Goal: Information Seeking & Learning: Learn about a topic

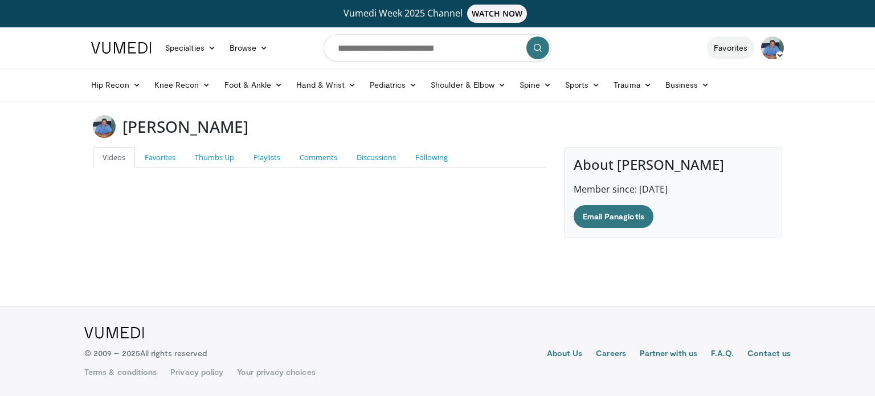
click at [726, 52] on link "Favorites" at bounding box center [730, 47] width 47 height 23
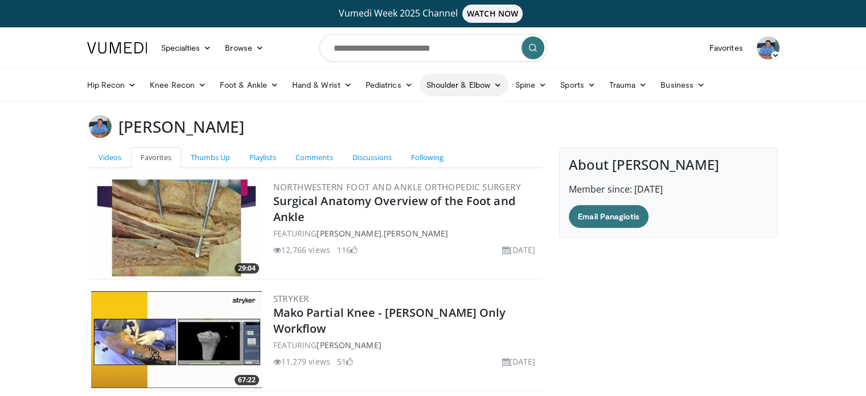
click at [440, 86] on link "Shoulder & Elbow" at bounding box center [464, 84] width 89 height 23
click at [408, 112] on link "Elbow" at bounding box center [440, 112] width 136 height 18
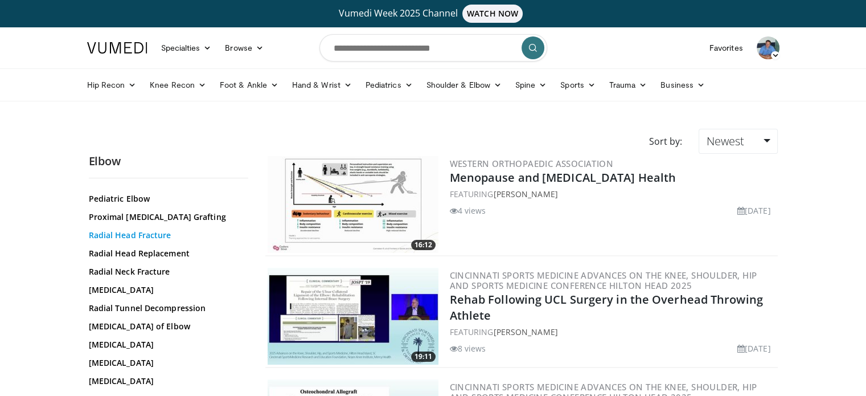
click at [153, 241] on link "Radial Head Fracture" at bounding box center [166, 234] width 154 height 11
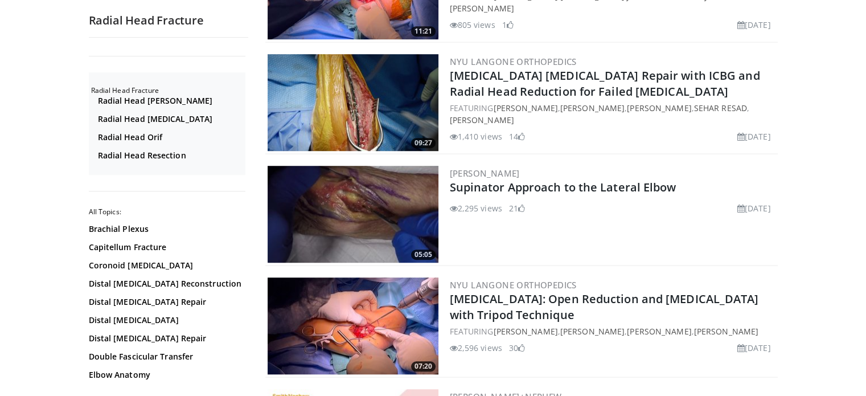
scroll to position [797, 0]
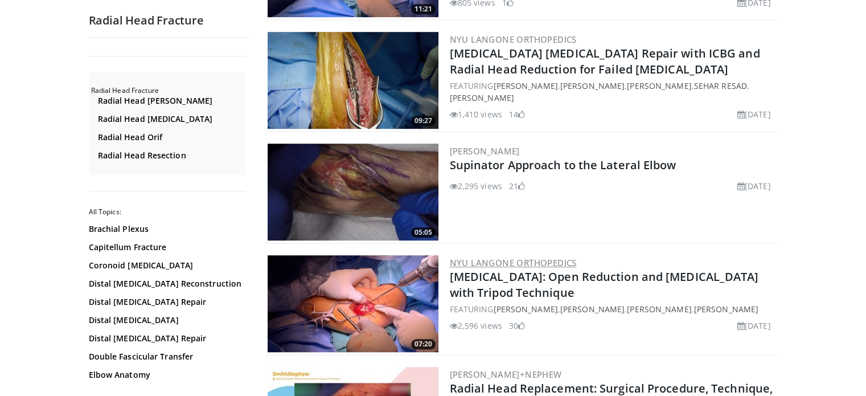
click at [512, 258] on link "NYU Langone Orthopedics" at bounding box center [513, 262] width 127 height 11
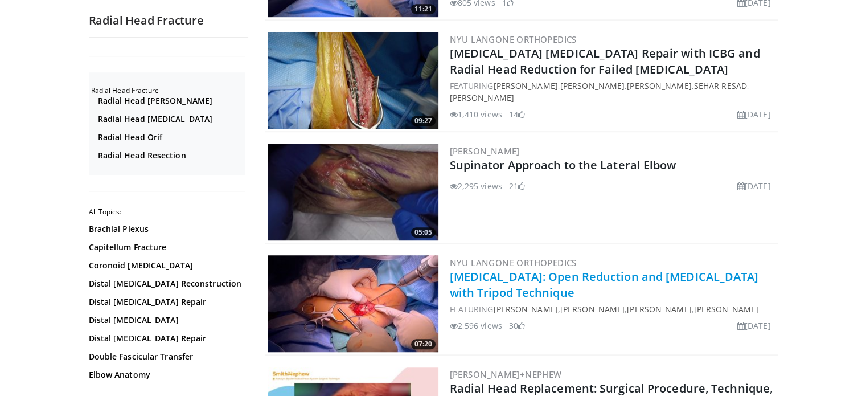
click at [506, 291] on link "[MEDICAL_DATA]: Open Reduction and [MEDICAL_DATA] with Tripod Technique" at bounding box center [604, 284] width 309 height 31
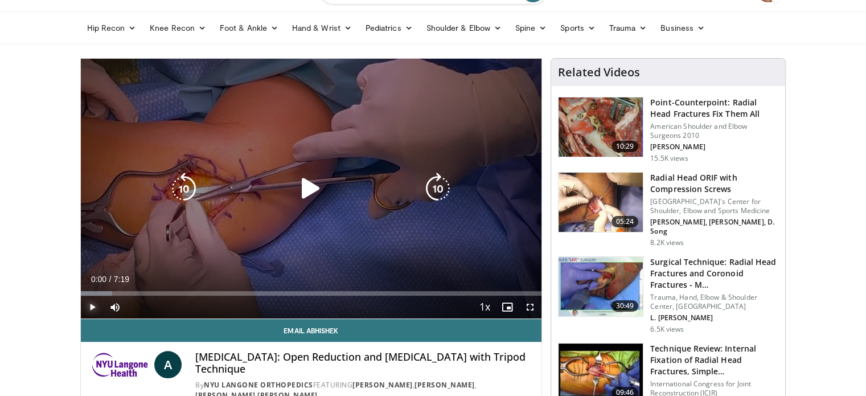
click at [91, 304] on span "Video Player" at bounding box center [92, 307] width 23 height 23
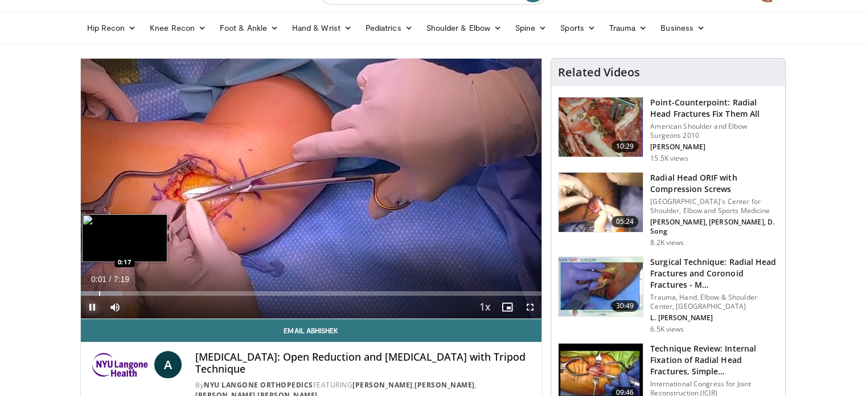
click at [99, 294] on div "Progress Bar" at bounding box center [99, 293] width 1 height 5
click at [108, 293] on div "Progress Bar" at bounding box center [108, 293] width 1 height 5
click at [115, 293] on div "Progress Bar" at bounding box center [115, 293] width 1 height 5
click at [122, 292] on div "Progress Bar" at bounding box center [122, 293] width 1 height 5
click at [133, 291] on div "Progress Bar" at bounding box center [133, 293] width 1 height 5
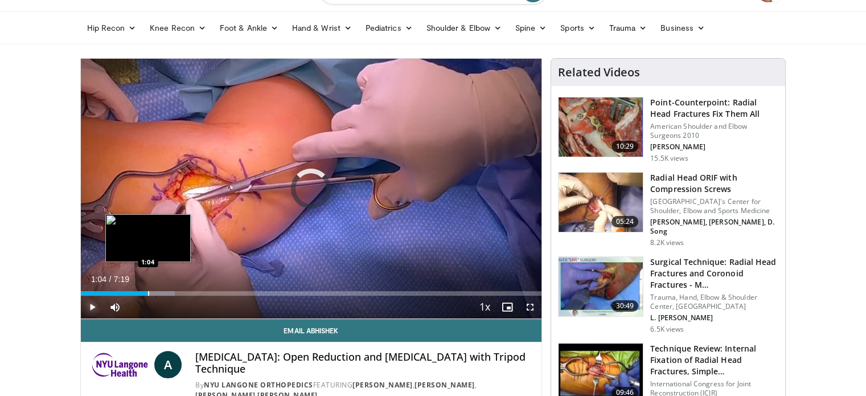
click at [148, 294] on div "Progress Bar" at bounding box center [148, 293] width 1 height 5
click at [158, 293] on div "Progress Bar" at bounding box center [158, 293] width 1 height 5
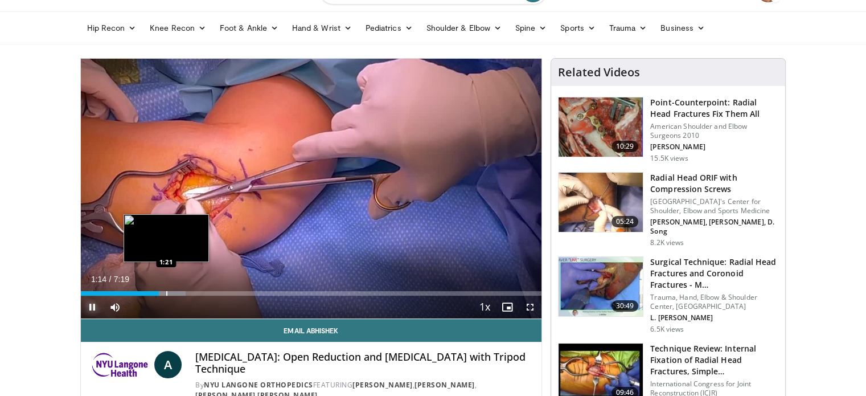
click at [169, 292] on div "Loaded : 22.76% 1:14 1:21" at bounding box center [311, 293] width 461 height 5
click at [183, 294] on div "Progress Bar" at bounding box center [182, 293] width 1 height 5
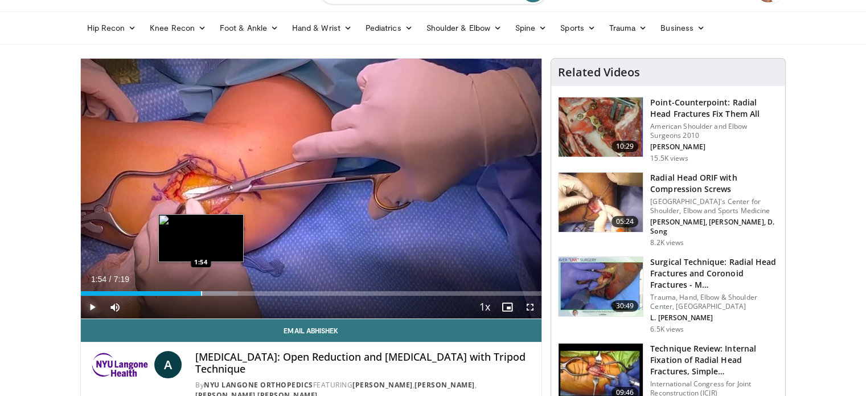
click at [201, 292] on div "Progress Bar" at bounding box center [201, 293] width 1 height 5
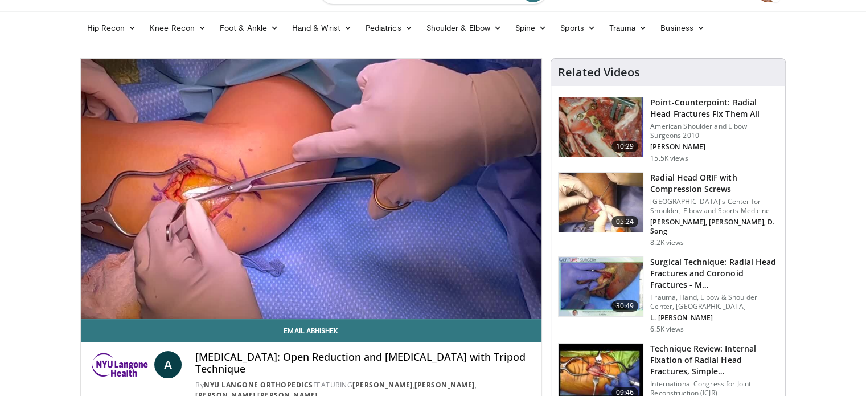
click at [213, 292] on video-js "**********" at bounding box center [311, 189] width 461 height 260
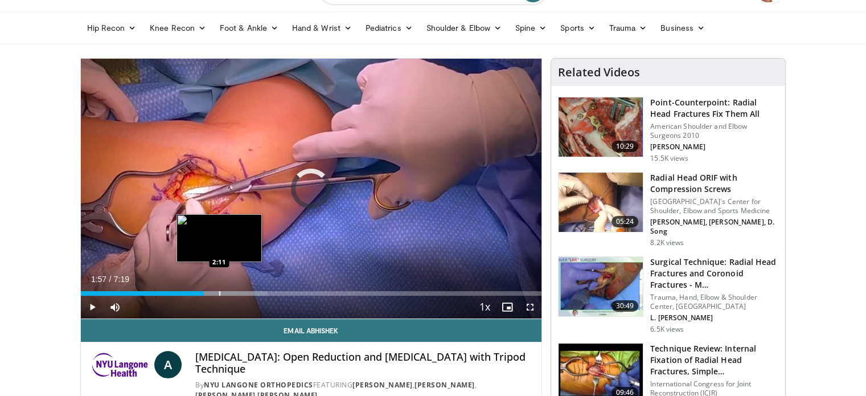
click at [219, 293] on div "Progress Bar" at bounding box center [219, 293] width 1 height 5
drag, startPoint x: 226, startPoint y: 293, endPoint x: 232, endPoint y: 292, distance: 6.3
click at [227, 292] on div "Loaded : 40.97% 2:12 2:18" at bounding box center [311, 293] width 461 height 5
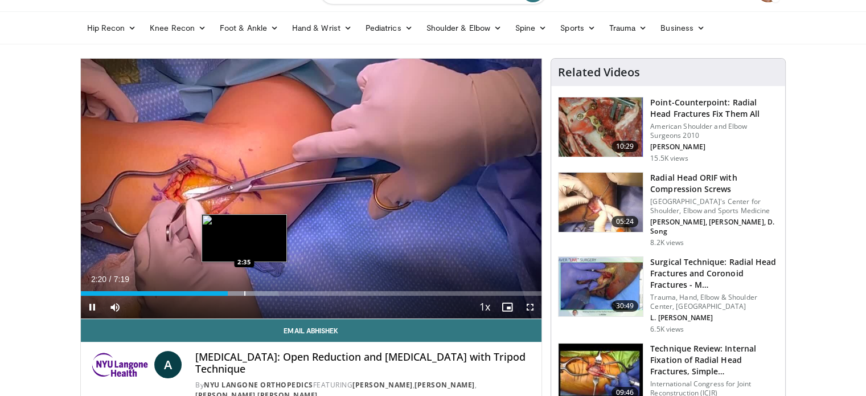
click at [244, 292] on div "Progress Bar" at bounding box center [244, 293] width 1 height 5
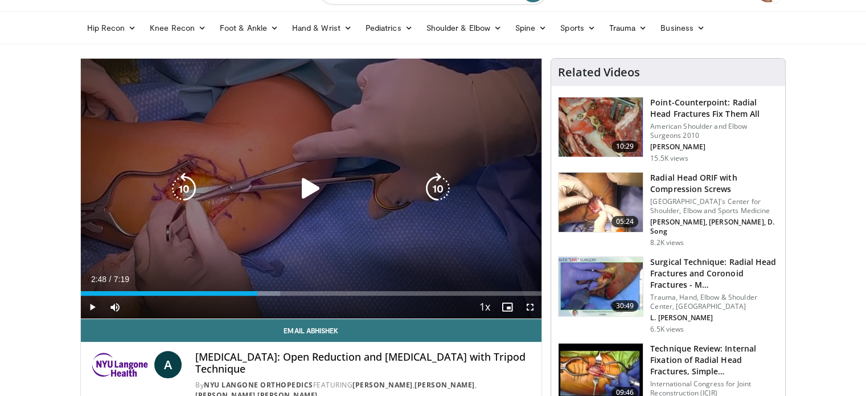
drag, startPoint x: 257, startPoint y: 292, endPoint x: 263, endPoint y: 293, distance: 5.7
click at [0, 0] on div "Progress Bar" at bounding box center [0, 0] width 0 height 0
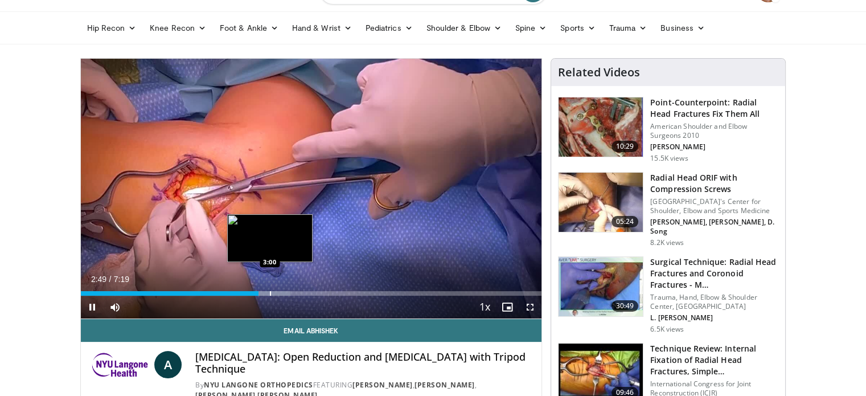
click at [270, 293] on div "Progress Bar" at bounding box center [270, 293] width 1 height 5
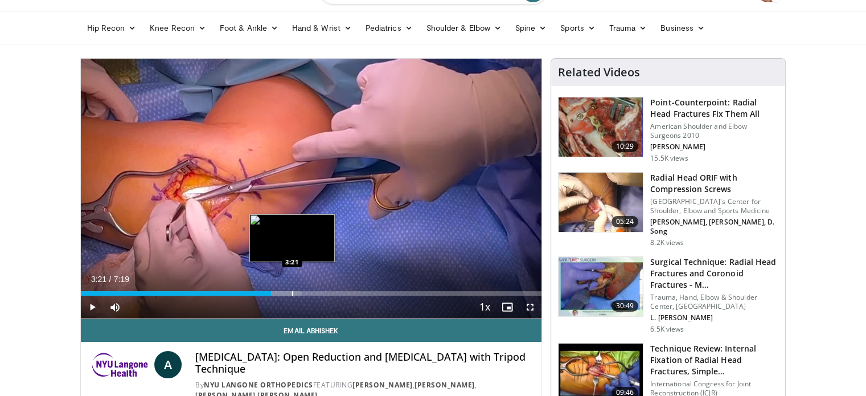
click at [292, 293] on div "Progress Bar" at bounding box center [292, 293] width 1 height 5
click at [305, 293] on div "Progress Bar" at bounding box center [305, 293] width 1 height 5
click at [296, 293] on div "Progress Bar" at bounding box center [296, 293] width 1 height 5
click at [305, 293] on div "Progress Bar" at bounding box center [305, 293] width 1 height 5
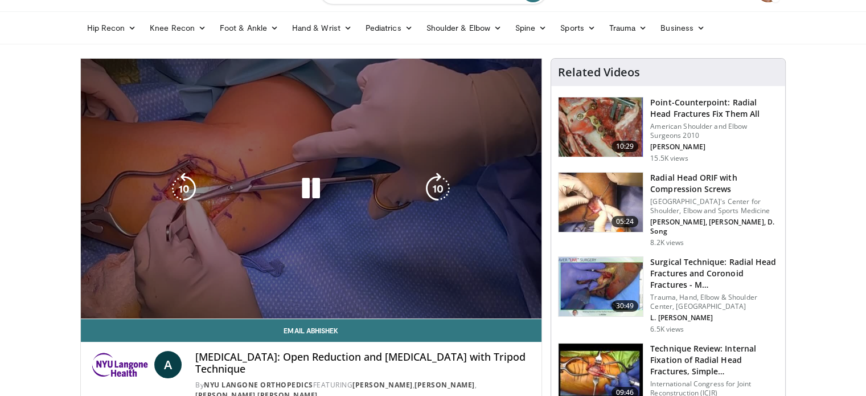
click at [298, 314] on div "3:33" at bounding box center [193, 316] width 224 height 5
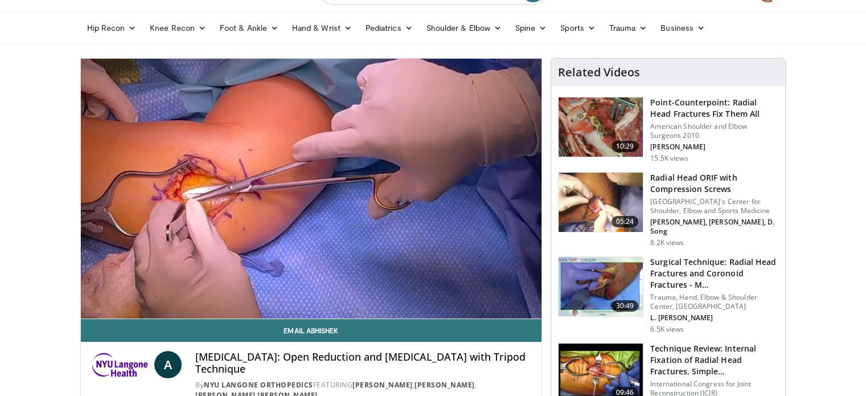
drag, startPoint x: 592, startPoint y: 217, endPoint x: 584, endPoint y: 217, distance: 8.0
click at [592, 216] on img at bounding box center [601, 202] width 84 height 59
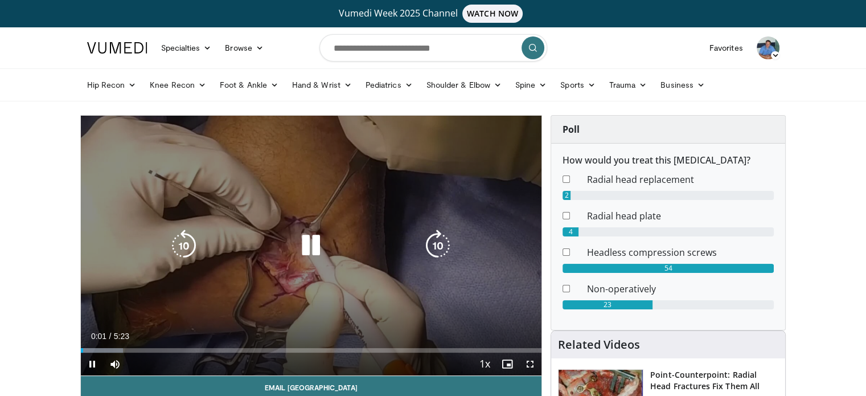
scroll to position [57, 0]
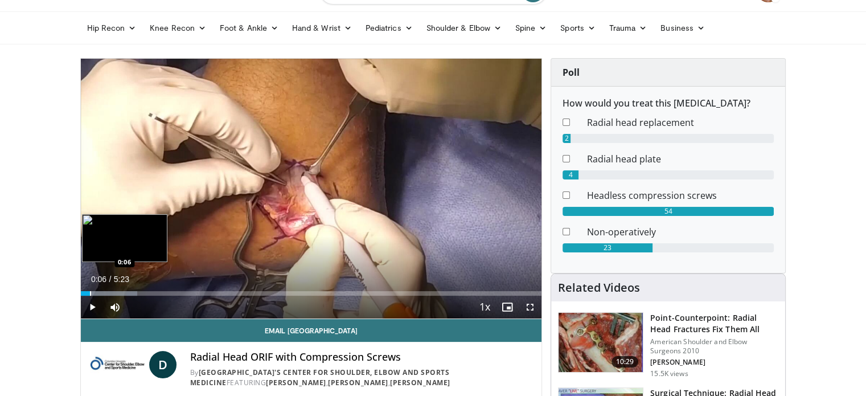
click at [90, 292] on div "Progress Bar" at bounding box center [90, 293] width 1 height 5
click at [95, 292] on div "Progress Bar" at bounding box center [95, 293] width 1 height 5
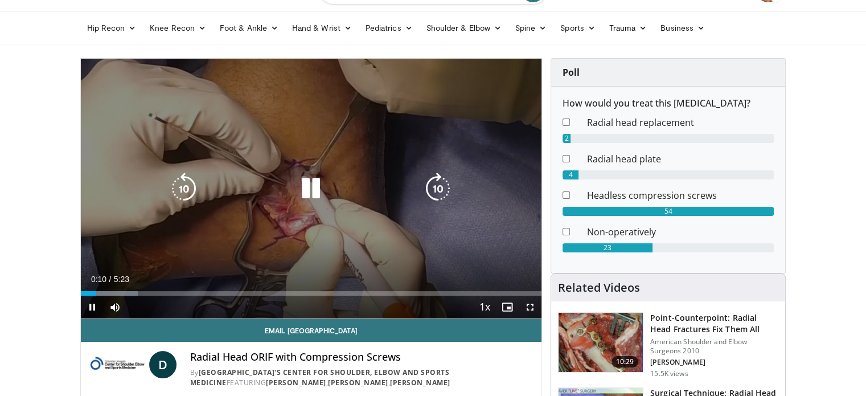
click at [100, 293] on div "Loaded : 12.38% 0:10 0:12" at bounding box center [311, 293] width 461 height 5
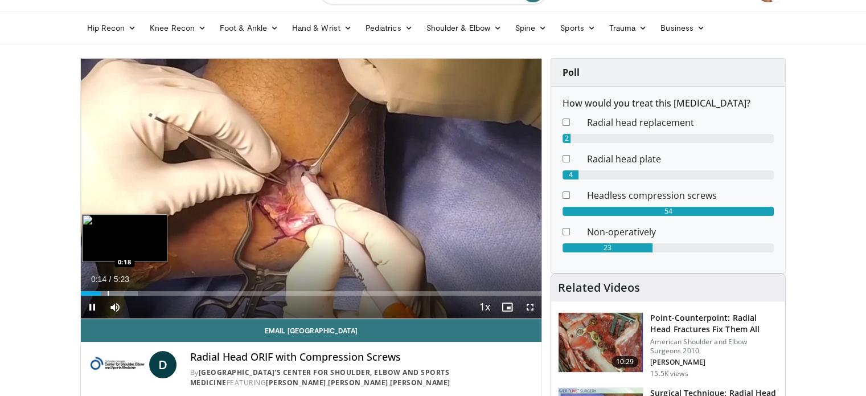
click at [108, 293] on div "Progress Bar" at bounding box center [108, 293] width 1 height 5
click at [116, 293] on div "Progress Bar" at bounding box center [116, 293] width 1 height 5
click at [129, 292] on div "Progress Bar" at bounding box center [129, 293] width 1 height 5
click at [133, 291] on div "Progress Bar" at bounding box center [133, 293] width 1 height 5
click at [144, 291] on div "Progress Bar" at bounding box center [144, 293] width 1 height 5
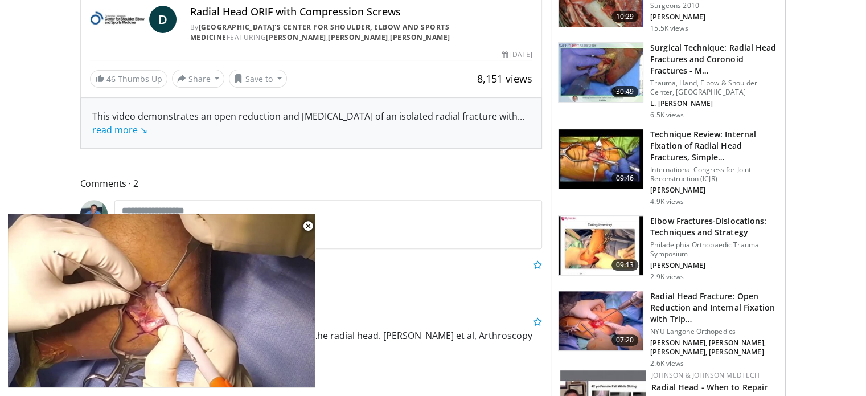
scroll to position [403, 0]
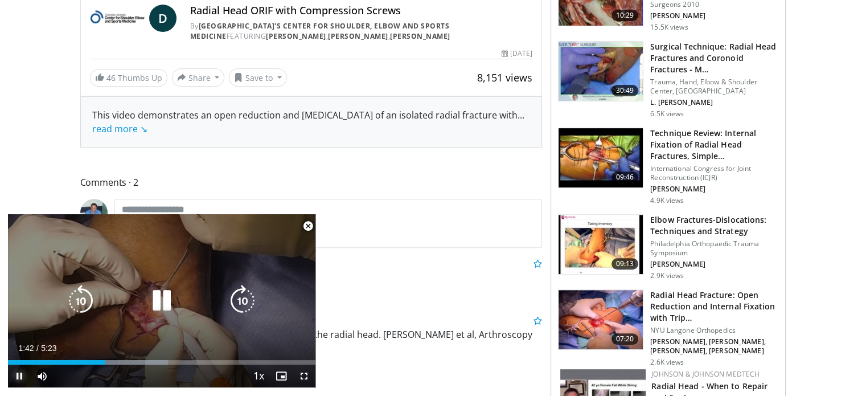
drag, startPoint x: 17, startPoint y: 375, endPoint x: 23, endPoint y: 369, distance: 9.3
click at [22, 371] on span "Video Player" at bounding box center [19, 375] width 23 height 23
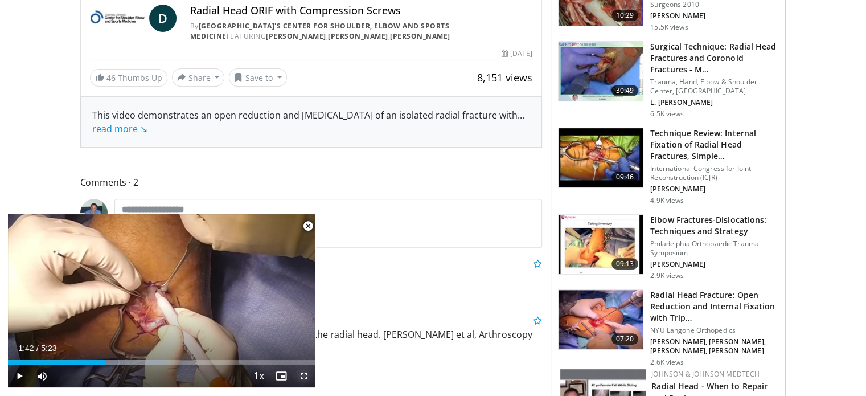
click at [303, 375] on span "Video Player" at bounding box center [304, 375] width 23 height 23
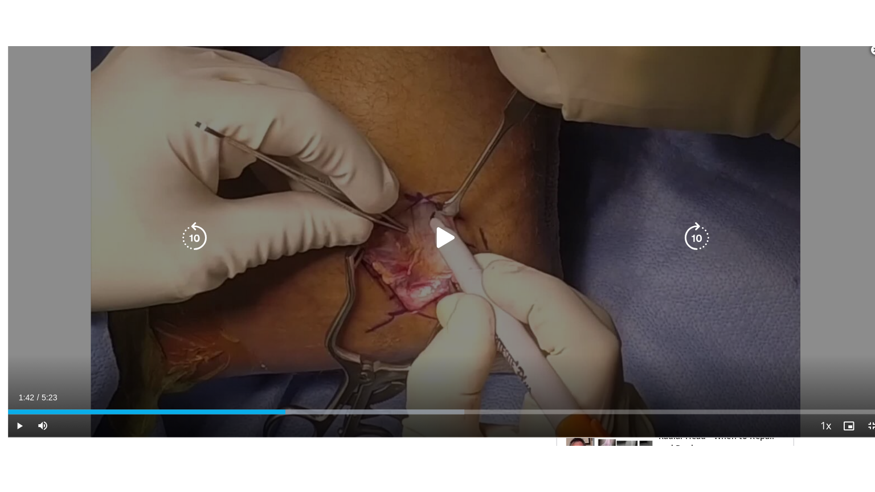
scroll to position [143, 0]
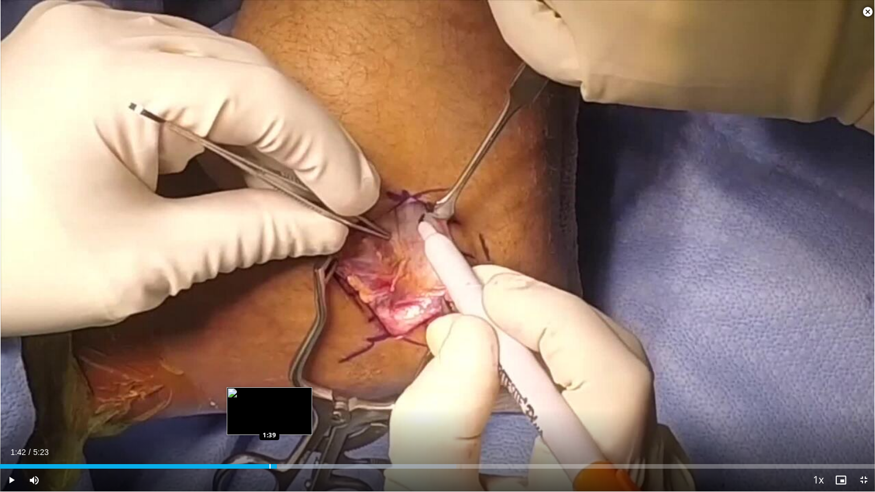
click at [269, 395] on div "Loaded : 52.12% 1:39 1:39" at bounding box center [437, 466] width 875 height 5
click at [257, 395] on div "Progress Bar" at bounding box center [257, 466] width 1 height 5
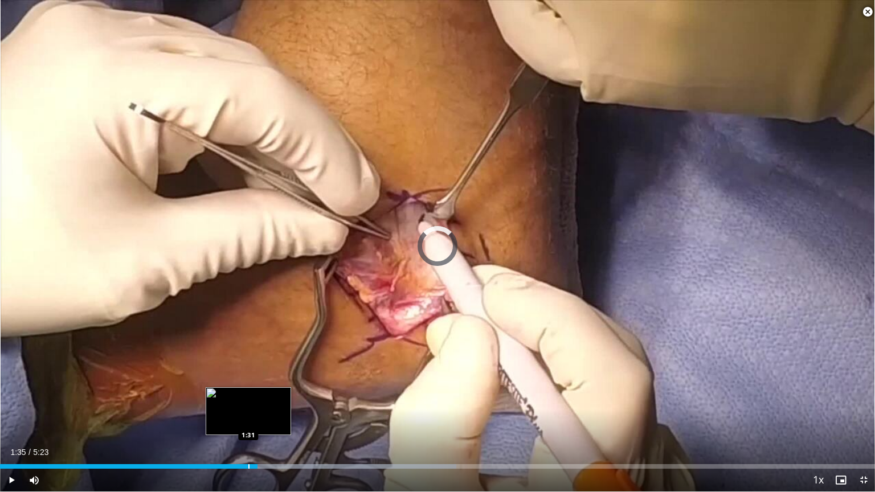
click at [248, 395] on div "Loaded : 52.12% 1:35 1:31" at bounding box center [437, 466] width 875 height 5
click at [248, 395] on div "Progress Bar" at bounding box center [248, 466] width 1 height 5
click at [241, 395] on div "Progress Bar" at bounding box center [241, 466] width 1 height 5
click at [237, 395] on div "Loaded : 52.12% 1:29 1:27" at bounding box center [437, 466] width 875 height 5
click at [229, 395] on div "Loaded : 52.12% 1:27 1:25" at bounding box center [437, 466] width 875 height 5
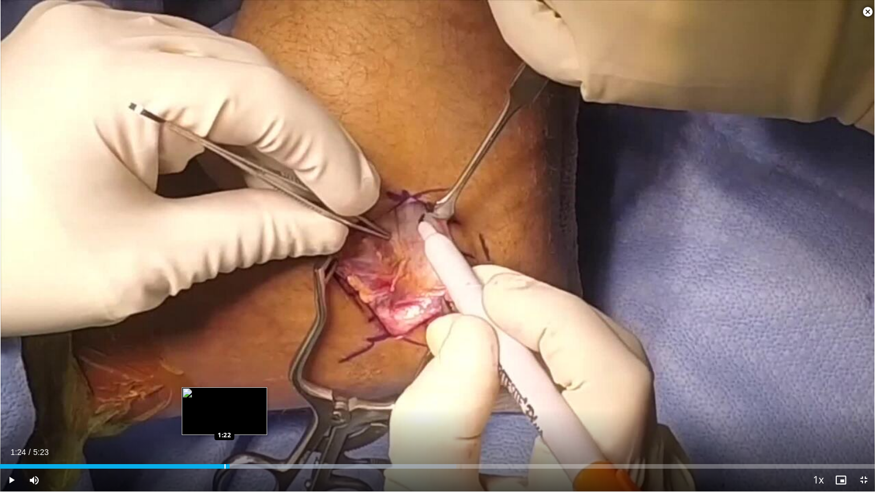
click at [224, 395] on div "Progress Bar" at bounding box center [224, 466] width 1 height 5
click at [218, 395] on div "Progress Bar" at bounding box center [218, 466] width 1 height 5
click at [15, 395] on span "Video Player" at bounding box center [11, 480] width 23 height 23
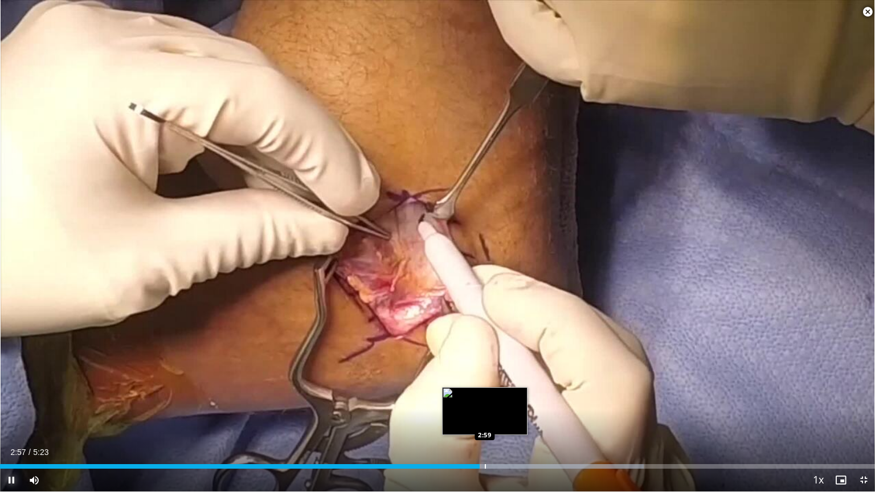
click at [485, 395] on div "Progress Bar" at bounding box center [485, 466] width 1 height 5
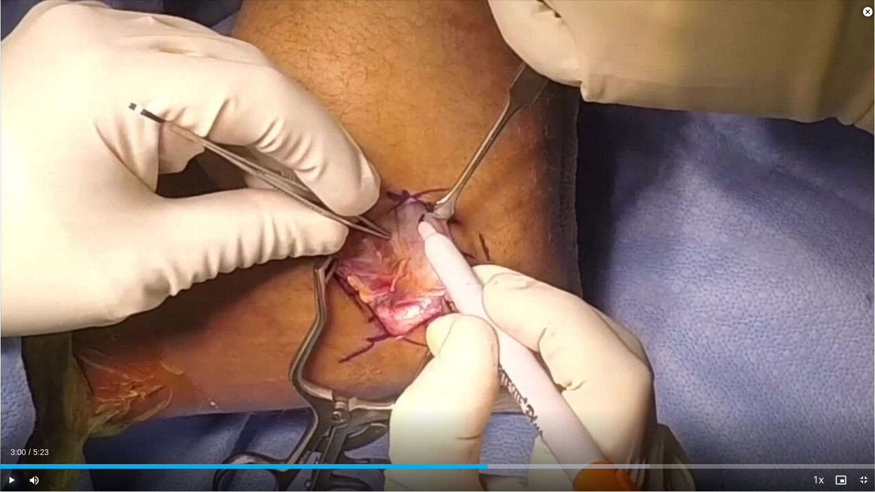
click at [0, 0] on div "Progress Bar" at bounding box center [0, 0] width 0 height 0
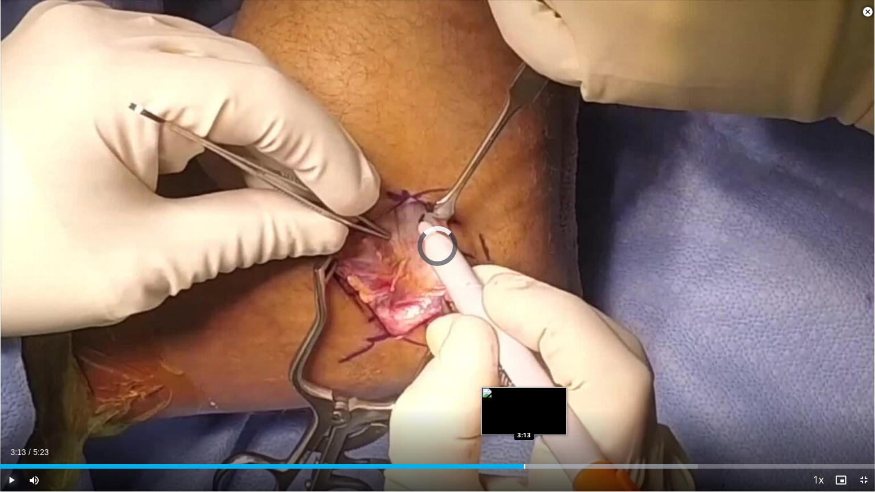
click at [525, 395] on div "Loaded : 79.73% 3:13 3:13" at bounding box center [437, 466] width 875 height 5
click at [532, 395] on div "Progress Bar" at bounding box center [531, 466] width 1 height 5
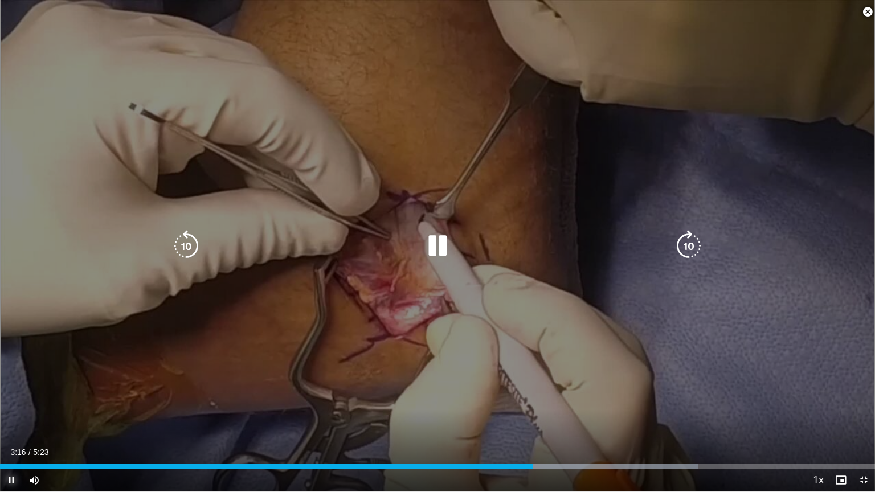
click at [540, 395] on div "Progress Bar" at bounding box center [566, 466] width 261 height 5
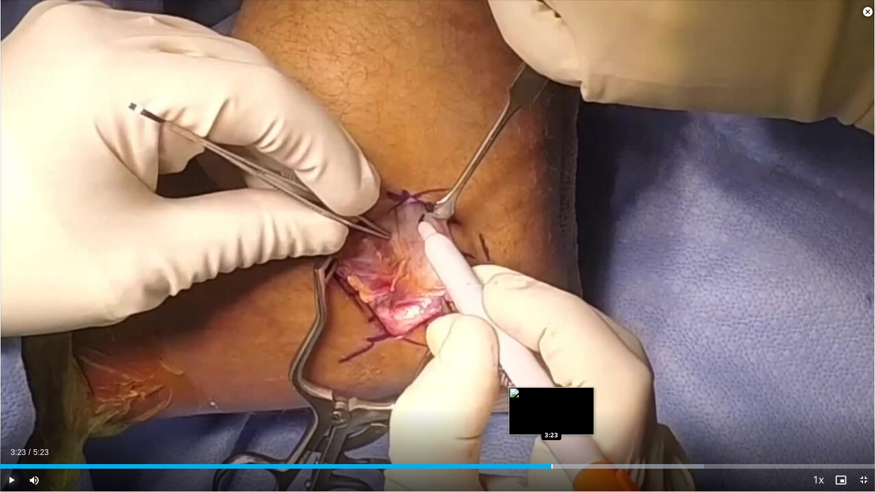
click at [551, 395] on div "Progress Bar" at bounding box center [551, 466] width 1 height 5
click at [553, 395] on div "Progress Bar" at bounding box center [553, 466] width 1 height 5
click at [558, 395] on div "Progress Bar" at bounding box center [558, 466] width 1 height 5
click at [563, 395] on div "Progress Bar" at bounding box center [563, 466] width 1 height 5
click at [573, 395] on div "Progress Bar" at bounding box center [573, 466] width 1 height 5
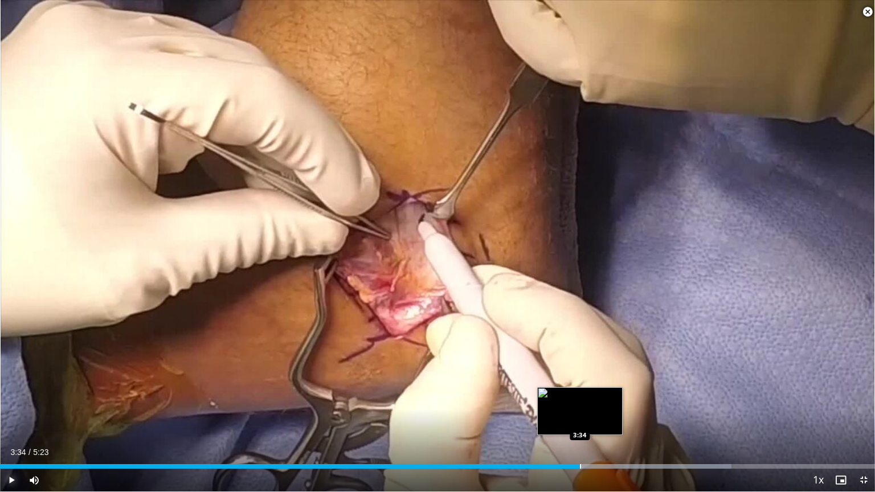
click at [580, 395] on div "Progress Bar" at bounding box center [580, 466] width 1 height 5
click at [588, 395] on div "Current Time 3:34 / Duration 5:23 Pause Skip Backward Skip Forward Mute Loaded …" at bounding box center [437, 480] width 875 height 23
click at [590, 395] on div "Loaded : 85.86% 3:36 3:38" at bounding box center [437, 466] width 875 height 5
click at [596, 395] on div "Progress Bar" at bounding box center [596, 466] width 1 height 5
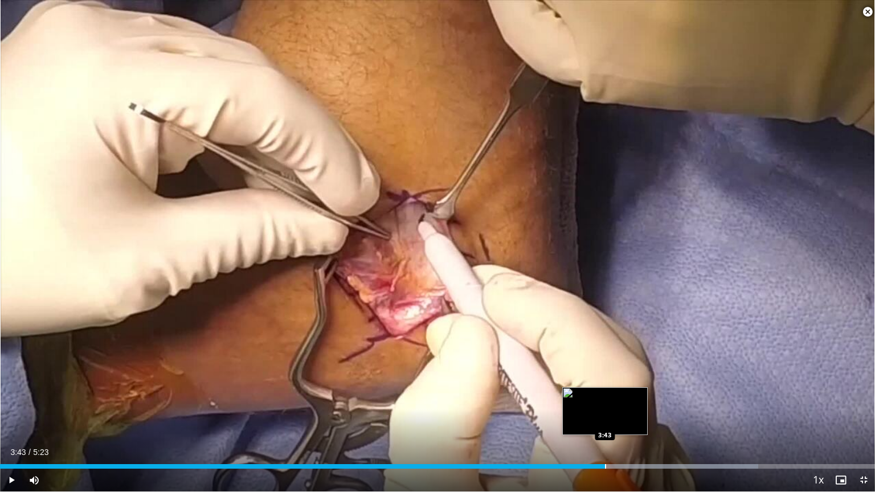
click at [605, 395] on div "Progress Bar" at bounding box center [605, 466] width 1 height 5
click at [613, 395] on video-js "**********" at bounding box center [437, 246] width 875 height 492
click at [624, 395] on div "Current Time 3:45 / Duration 5:23 Pause Skip Backward Skip Forward Mute Loaded …" at bounding box center [437, 480] width 875 height 23
click at [621, 395] on div "Progress Bar" at bounding box center [621, 466] width 1 height 5
click at [626, 395] on div "Progress Bar" at bounding box center [626, 466] width 1 height 5
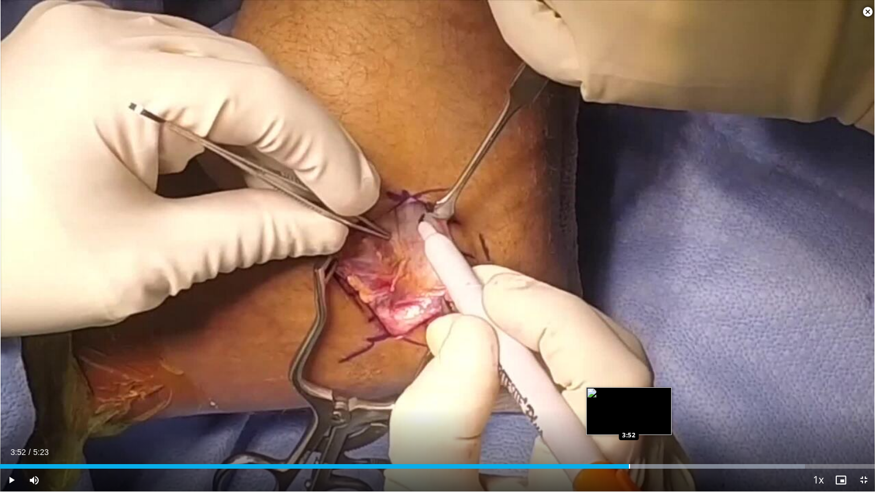
click at [629, 395] on div "Progress Bar" at bounding box center [629, 466] width 1 height 5
click at [636, 395] on div "Progress Bar" at bounding box center [636, 466] width 1 height 5
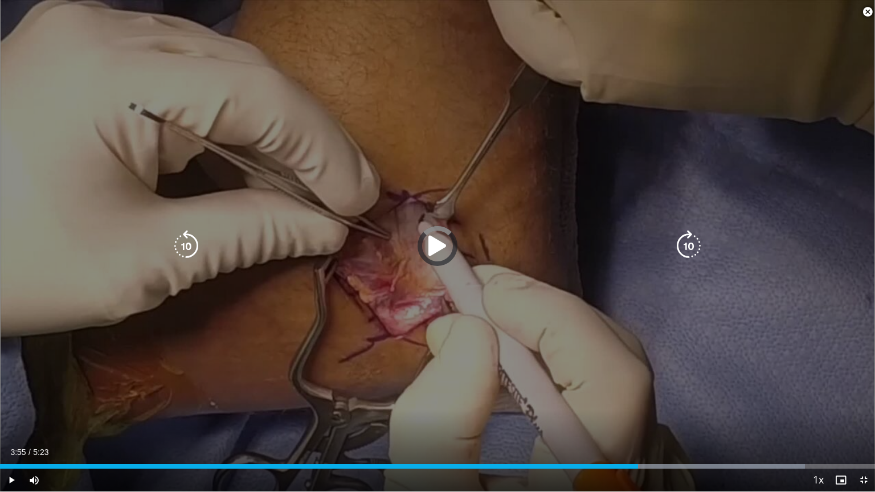
click at [640, 395] on div "Progress Bar" at bounding box center [676, 466] width 258 height 5
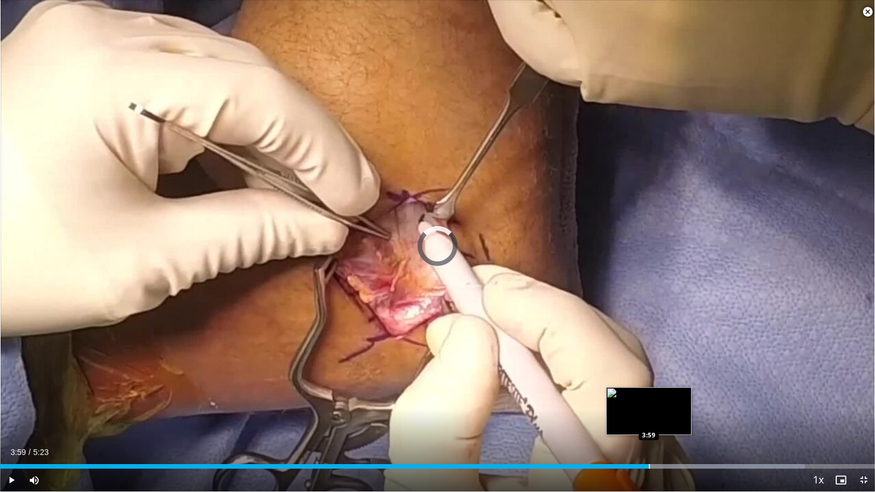
click at [649, 395] on div "Progress Bar" at bounding box center [649, 466] width 1 height 5
click at [659, 395] on div "Progress Bar" at bounding box center [659, 466] width 1 height 5
click at [662, 395] on div "Progress Bar" at bounding box center [662, 466] width 1 height 5
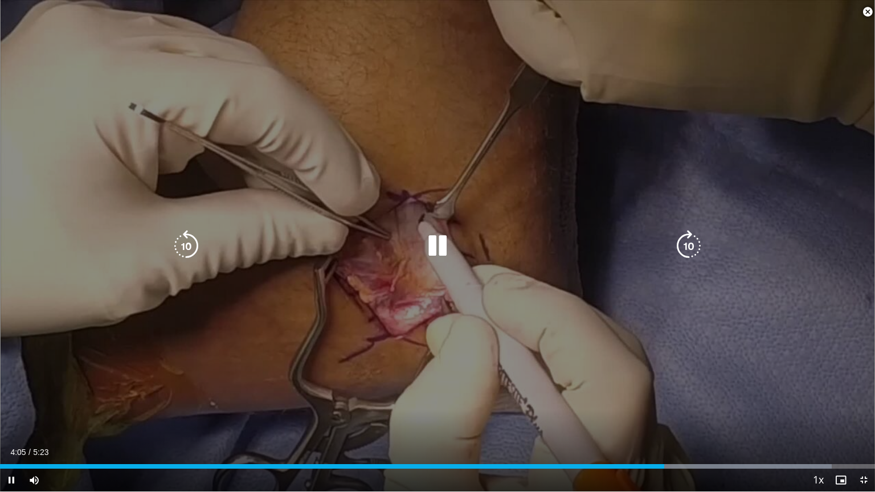
click at [670, 395] on div "Current Time 4:05 / Duration 5:23 Pause Skip Backward Skip Forward Mute Loaded …" at bounding box center [437, 480] width 875 height 23
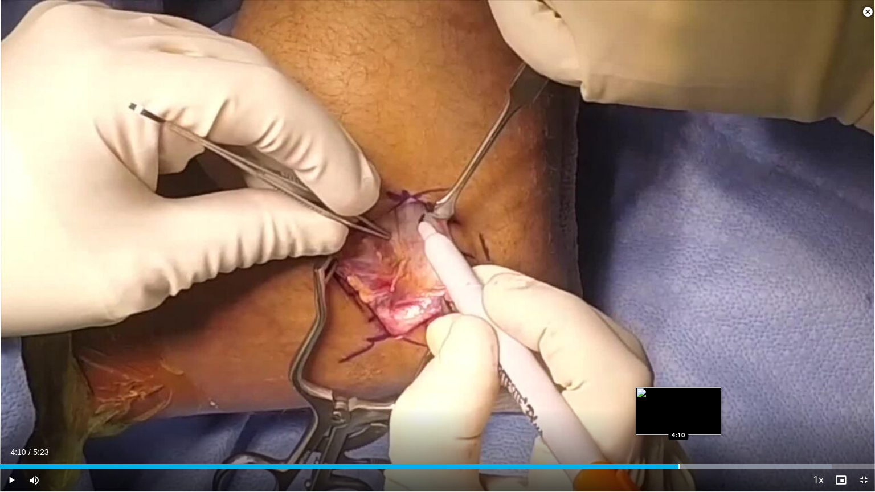
click at [678, 395] on div "Progress Bar" at bounding box center [678, 466] width 1 height 5
click at [689, 395] on div "Progress Bar" at bounding box center [689, 466] width 1 height 5
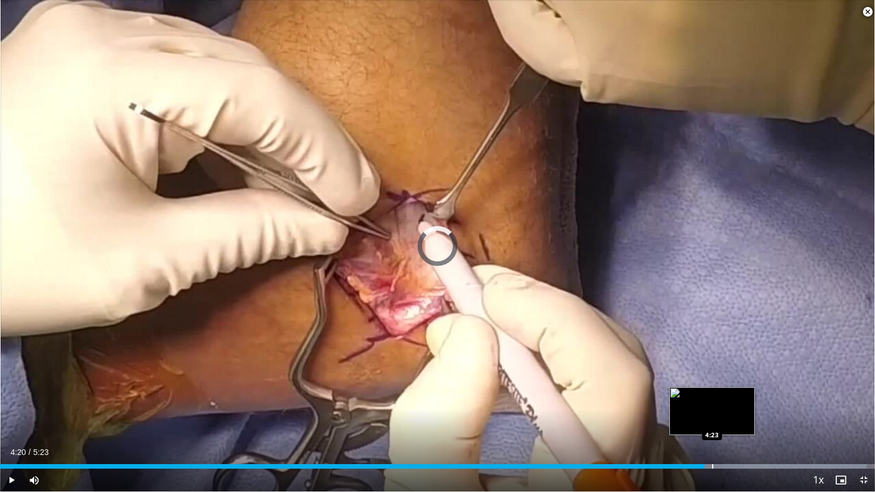
click at [711, 395] on div "Progress Bar" at bounding box center [741, 466] width 251 height 5
click at [718, 395] on div "Progress Bar" at bounding box center [717, 466] width 1 height 5
click at [728, 395] on div "Progress Bar" at bounding box center [728, 466] width 1 height 5
click at [720, 395] on div "4:26" at bounding box center [360, 466] width 720 height 5
click at [716, 395] on div "Progress Bar" at bounding box center [716, 466] width 1 height 5
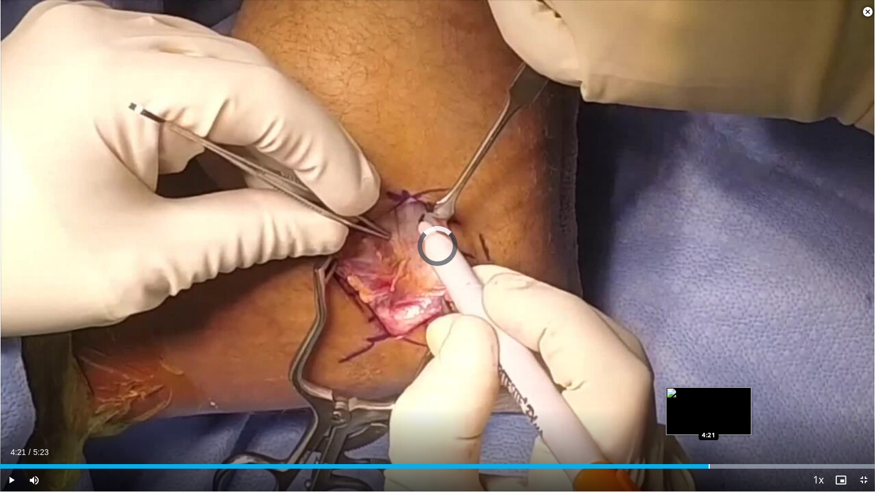
click at [708, 395] on div "Loaded : 100.00% 4:22 4:21" at bounding box center [437, 466] width 875 height 5
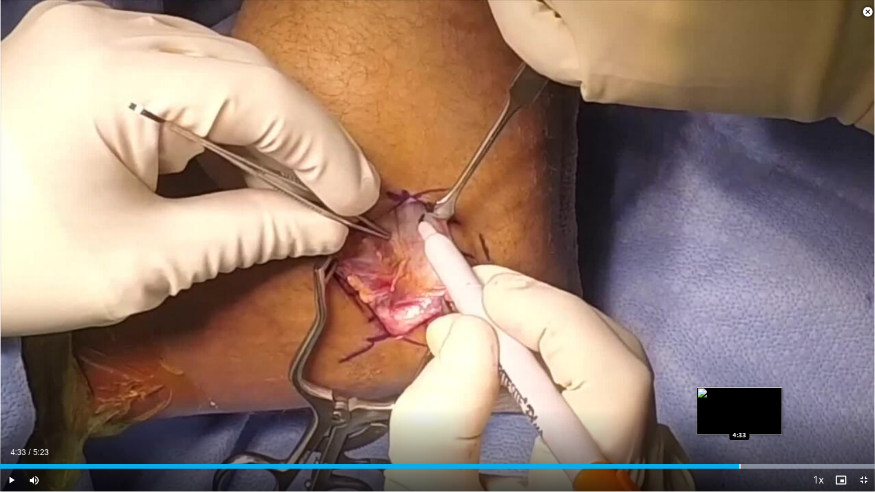
click at [739, 395] on div "Progress Bar" at bounding box center [739, 466] width 1 height 5
click at [743, 395] on div "Progress Bar" at bounding box center [743, 466] width 1 height 5
click at [745, 395] on div "Loaded : 100.00% 4:35 4:35" at bounding box center [437, 466] width 875 height 5
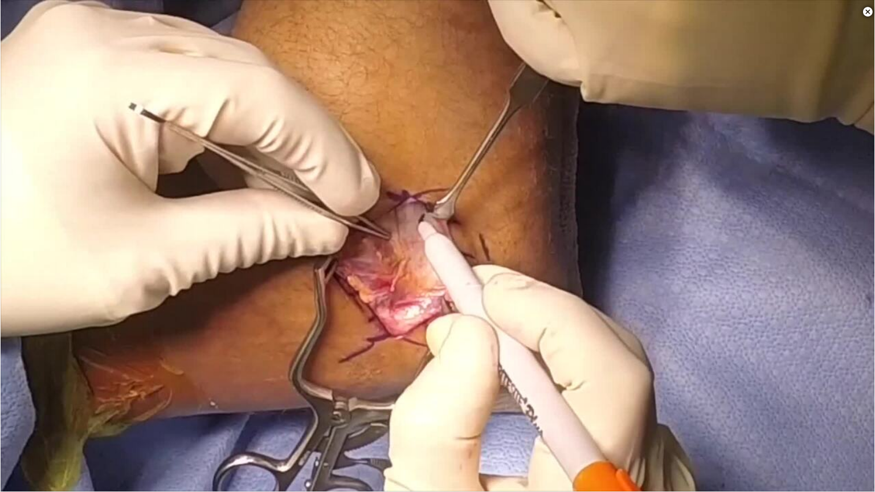
click at [752, 395] on div "10 seconds Tap to unmute" at bounding box center [437, 245] width 875 height 491
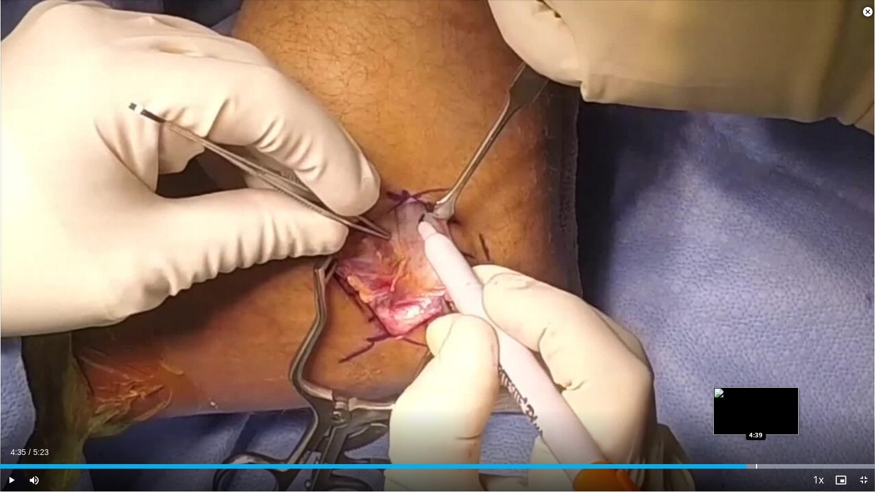
click at [756, 395] on div "Progress Bar" at bounding box center [756, 466] width 1 height 5
click at [761, 395] on div "Progress Bar" at bounding box center [760, 466] width 1 height 5
click at [768, 395] on div "Progress Bar" at bounding box center [768, 466] width 1 height 5
click at [773, 395] on div "Progress Bar" at bounding box center [773, 466] width 1 height 5
drag, startPoint x: 775, startPoint y: 469, endPoint x: 778, endPoint y: 461, distance: 8.2
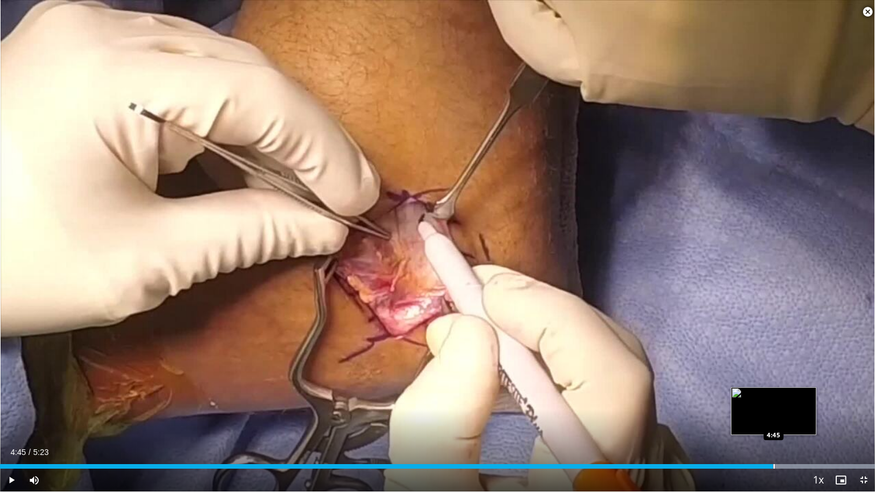
click at [776, 395] on div "Current Time 4:45 / Duration 5:23 Play Skip Backward Skip Forward Mute Loaded :…" at bounding box center [437, 480] width 875 height 23
drag, startPoint x: 866, startPoint y: 12, endPoint x: 858, endPoint y: 14, distance: 7.6
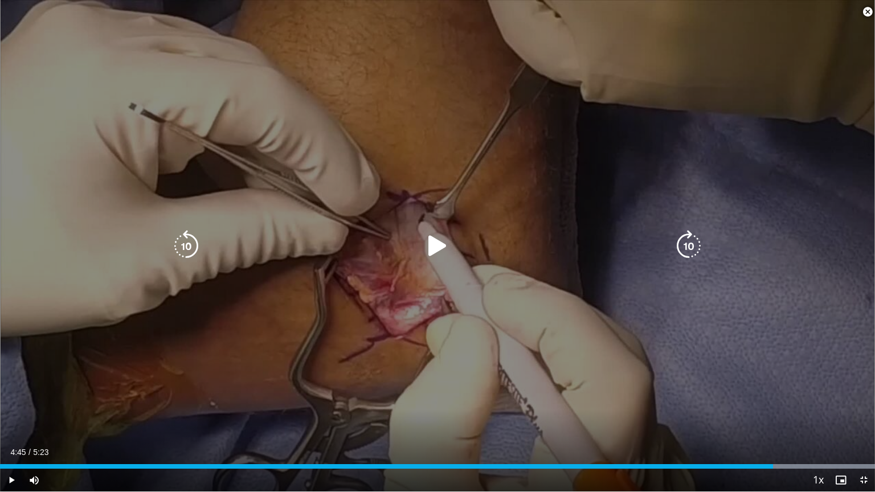
click at [865, 12] on span "Video Player" at bounding box center [867, 12] width 23 height 23
drag, startPoint x: 100, startPoint y: 414, endPoint x: 230, endPoint y: 326, distance: 157.0
click at [104, 395] on div "10 seconds Tap to unmute" at bounding box center [437, 245] width 875 height 491
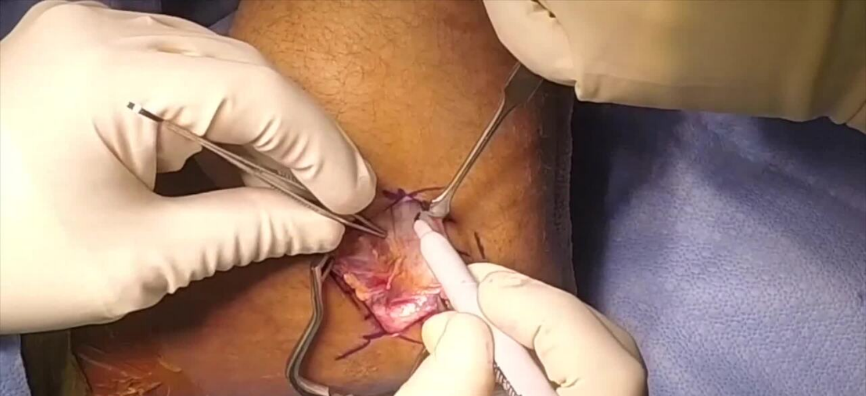
scroll to position [0, 0]
